Goal: Check status: Check status

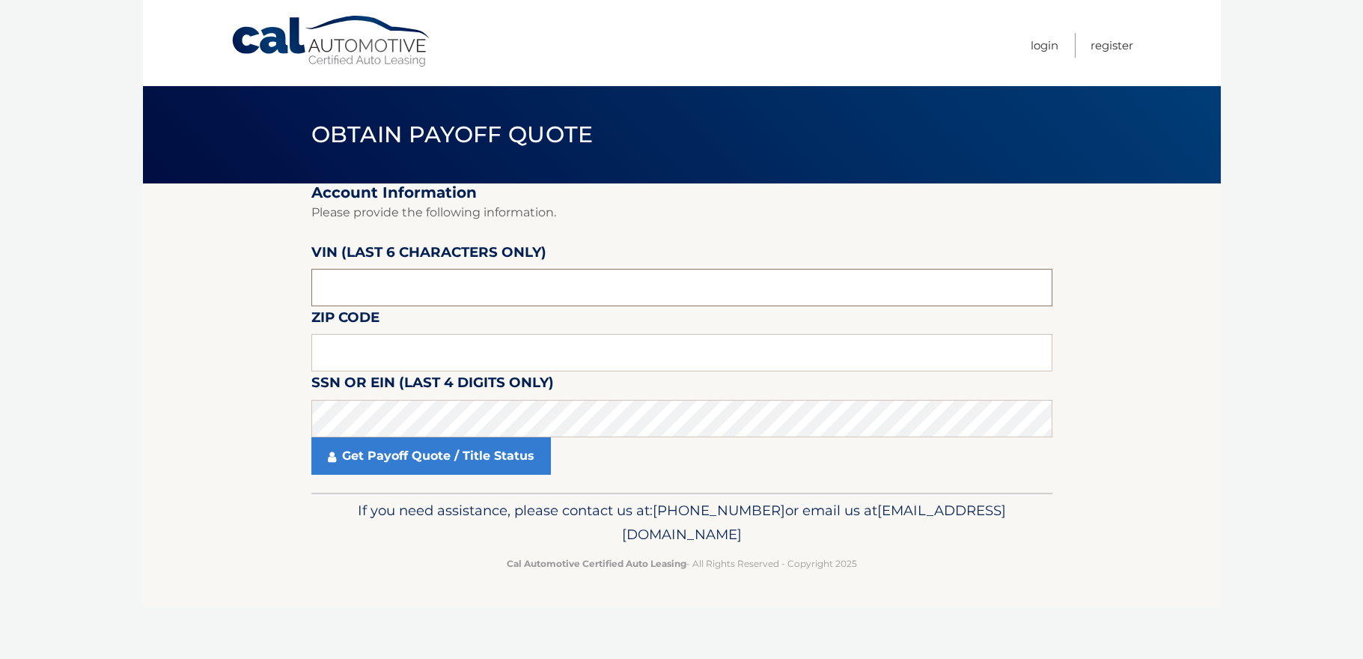
click at [468, 287] on input "text" at bounding box center [681, 287] width 741 height 37
type input "167238"
click at [464, 345] on input "text" at bounding box center [681, 352] width 741 height 37
type input "11530"
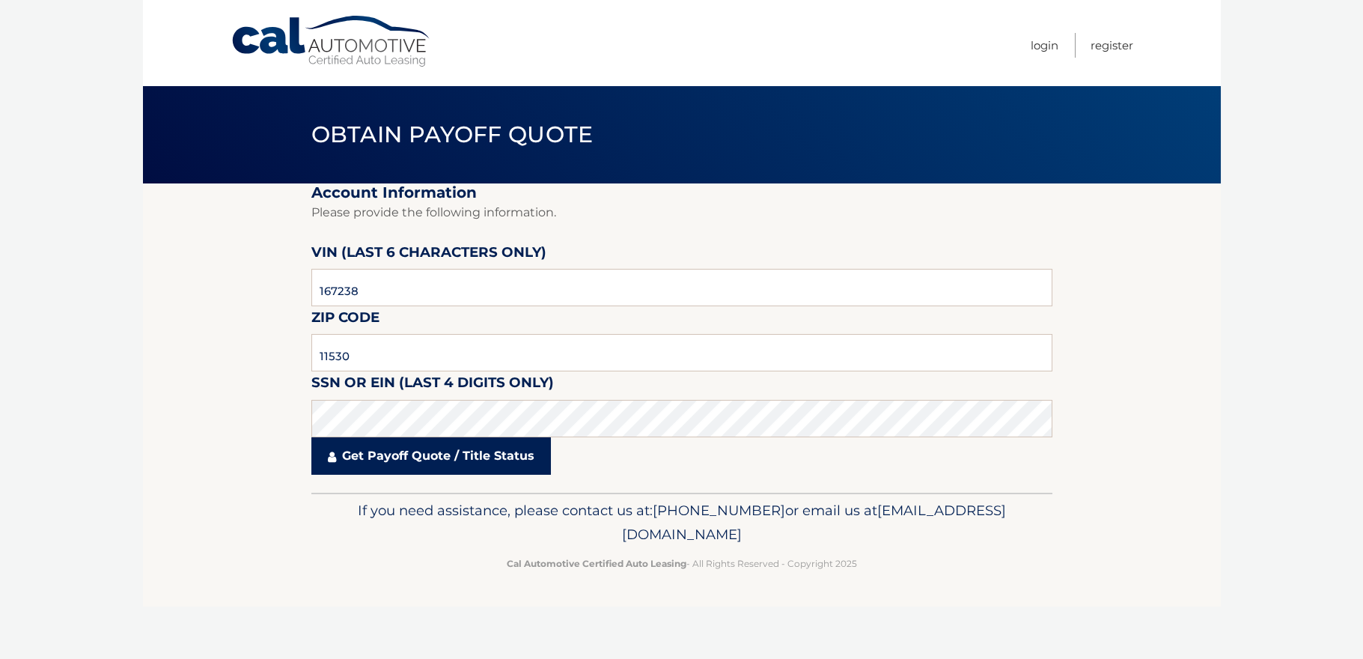
click at [312, 454] on link "Get Payoff Quote / Title Status" at bounding box center [431, 455] width 240 height 37
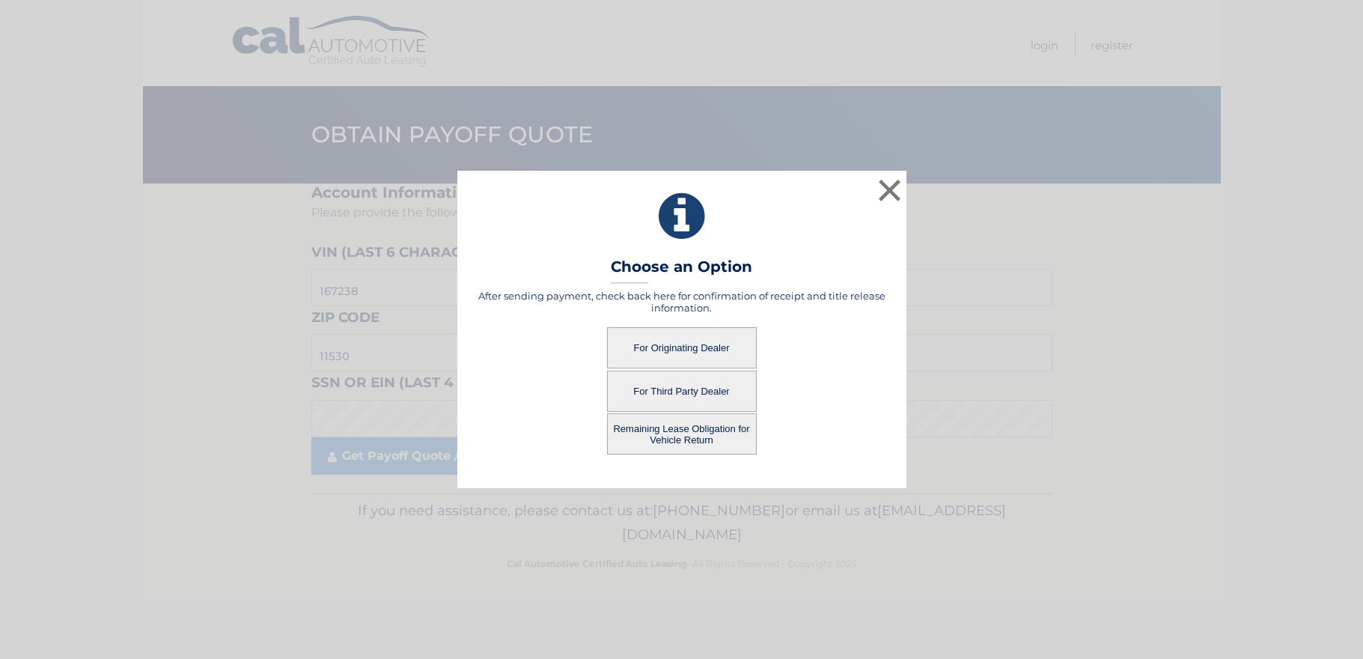
click at [674, 439] on button "Remaining Lease Obligation for Vehicle Return" at bounding box center [682, 433] width 150 height 41
click at [689, 426] on button "Remaining Lease Obligation for Vehicle Return" at bounding box center [682, 433] width 150 height 41
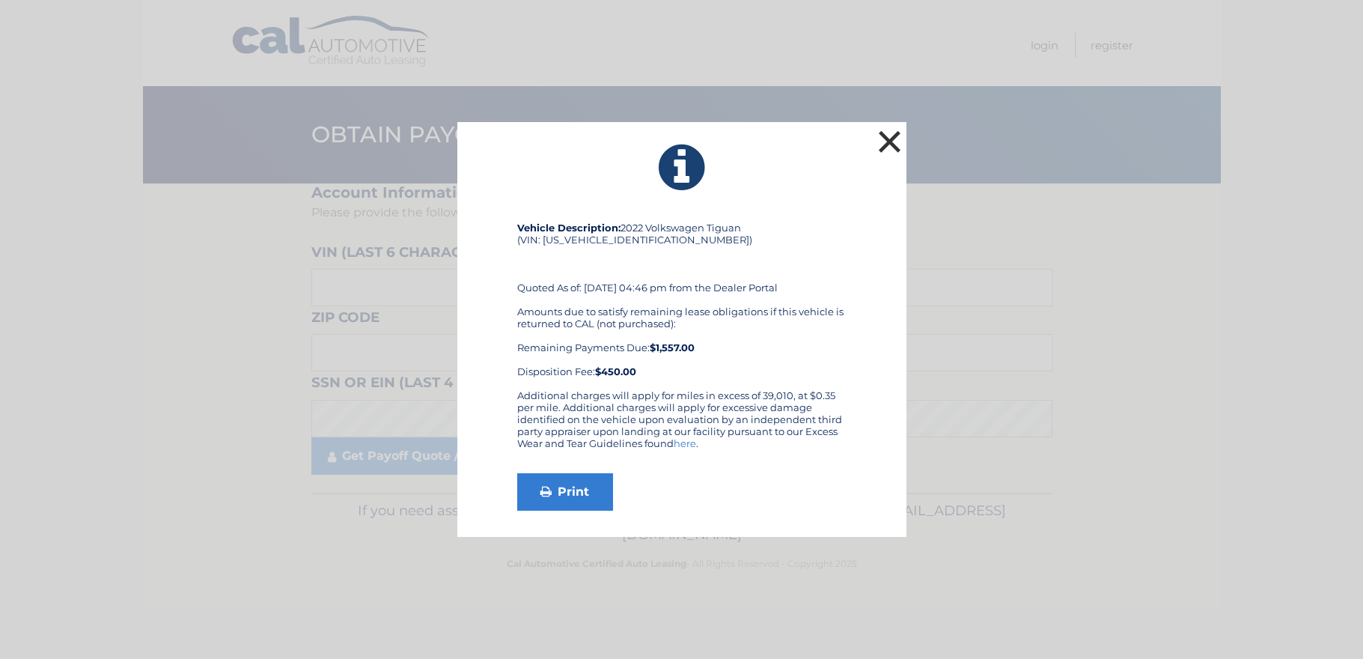
click at [889, 142] on button "×" at bounding box center [890, 142] width 30 height 30
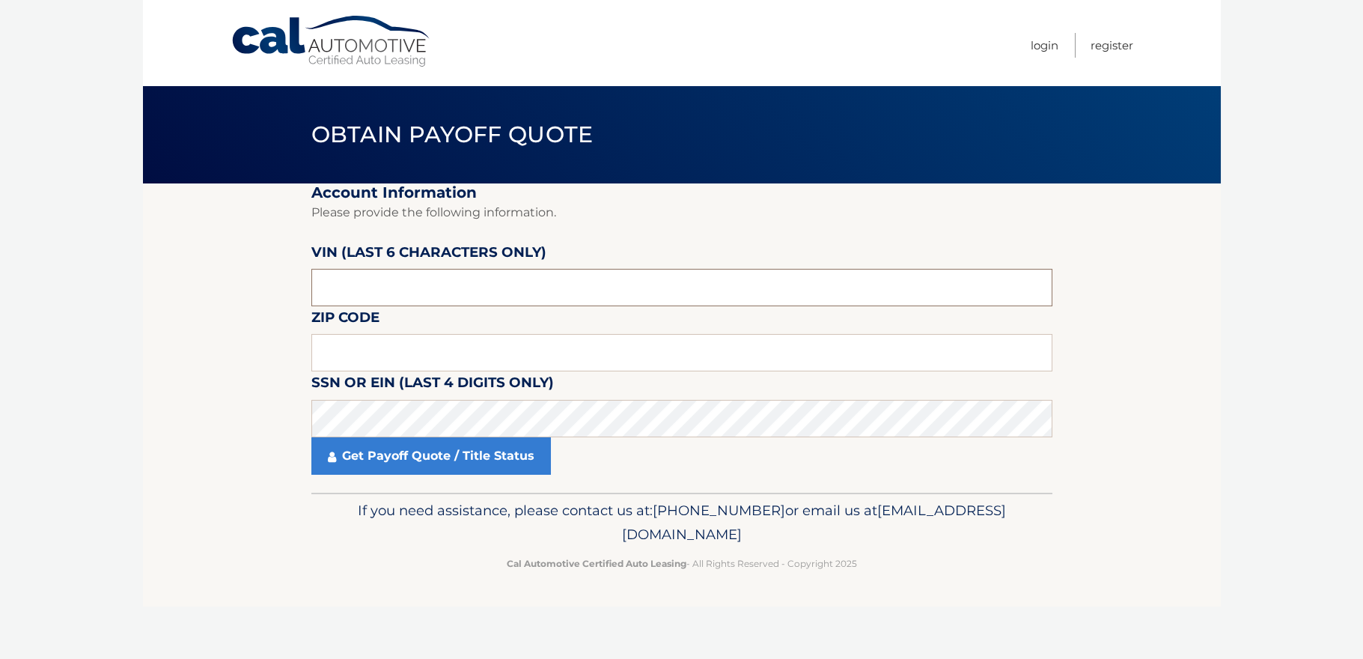
click at [380, 274] on input "text" at bounding box center [681, 287] width 741 height 37
type input "167238"
click at [486, 338] on input "text" at bounding box center [681, 352] width 741 height 37
type input "11530"
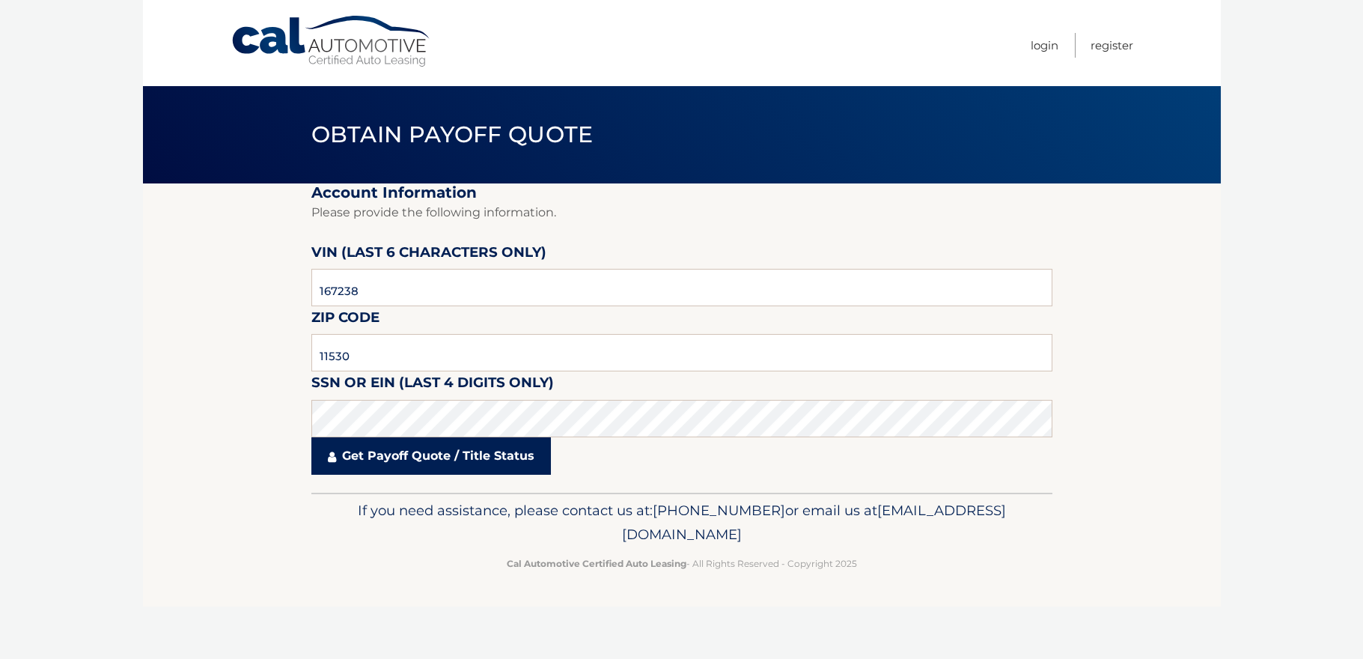
click at [329, 453] on icon at bounding box center [332, 457] width 8 height 12
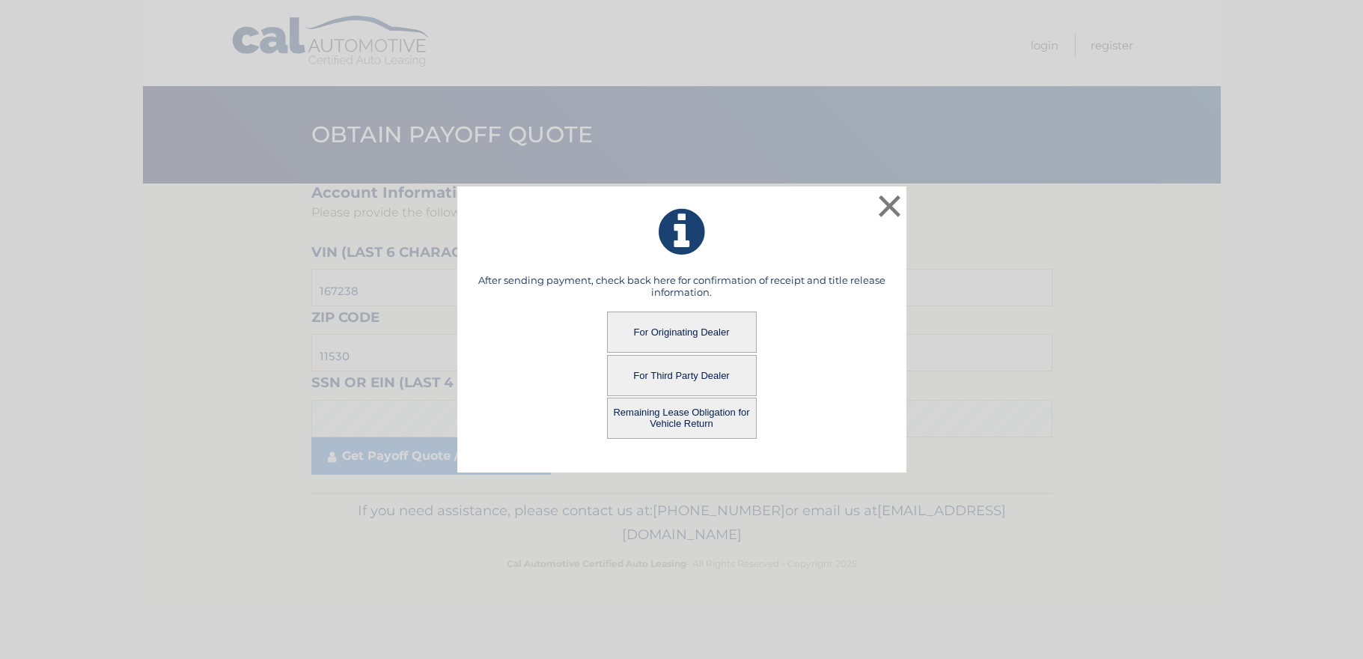
click at [652, 330] on button "For Originating Dealer" at bounding box center [682, 331] width 150 height 41
click at [698, 329] on button "For Originating Dealer" at bounding box center [682, 331] width 150 height 41
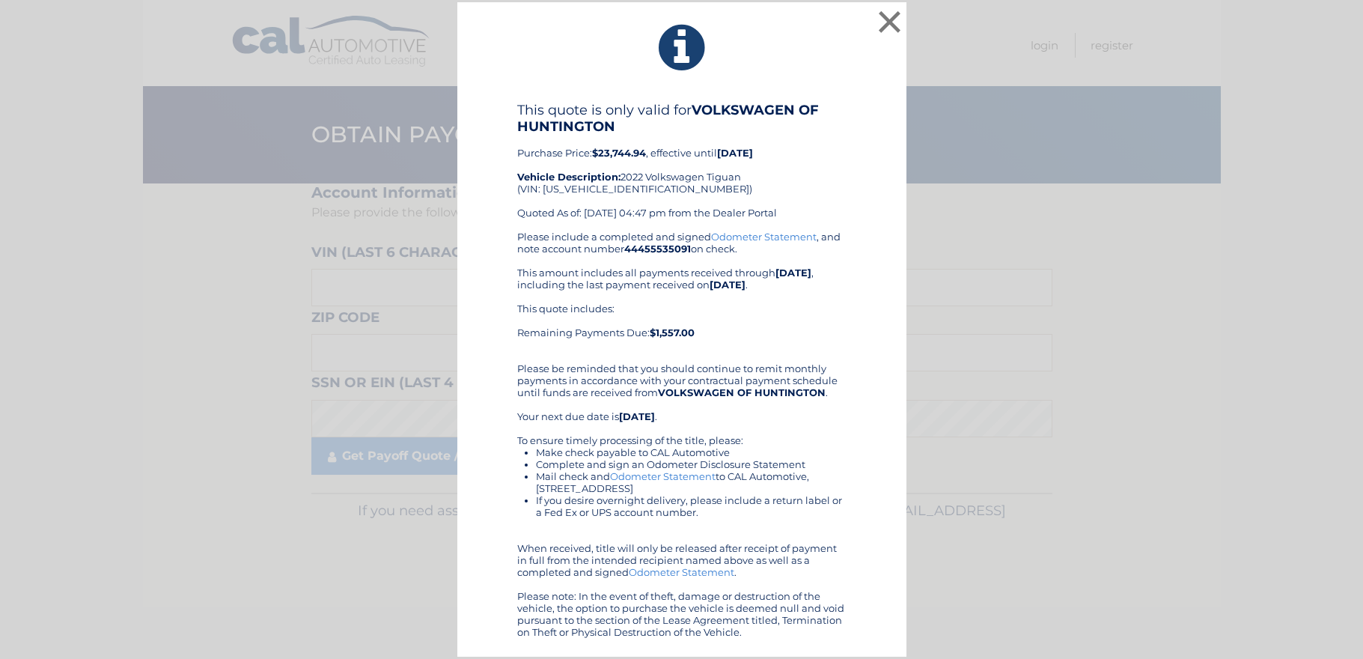
click at [613, 189] on div "This quote is only valid for VOLKSWAGEN OF HUNTINGTON Purchase Price: $23,744.9…" at bounding box center [681, 166] width 329 height 129
copy div "3VV2B7AX3NM167238"
click at [809, 187] on div "This quote is only valid for VOLKSWAGEN OF HUNTINGTON Purchase Price: $23,744.9…" at bounding box center [681, 166] width 329 height 129
